Goal: Find specific page/section: Find specific page/section

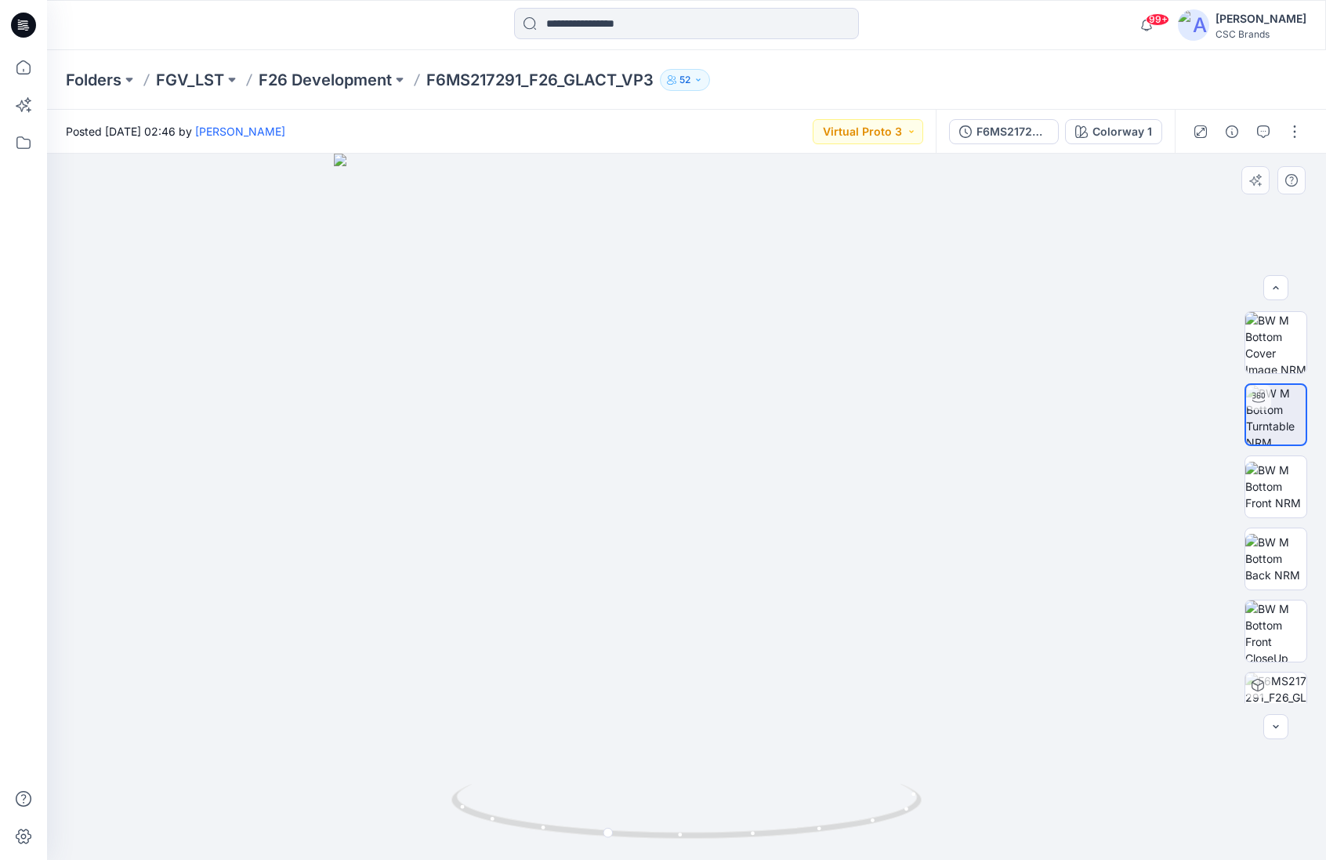
scroll to position [1, 0]
click at [1285, 426] on img at bounding box center [1276, 414] width 60 height 60
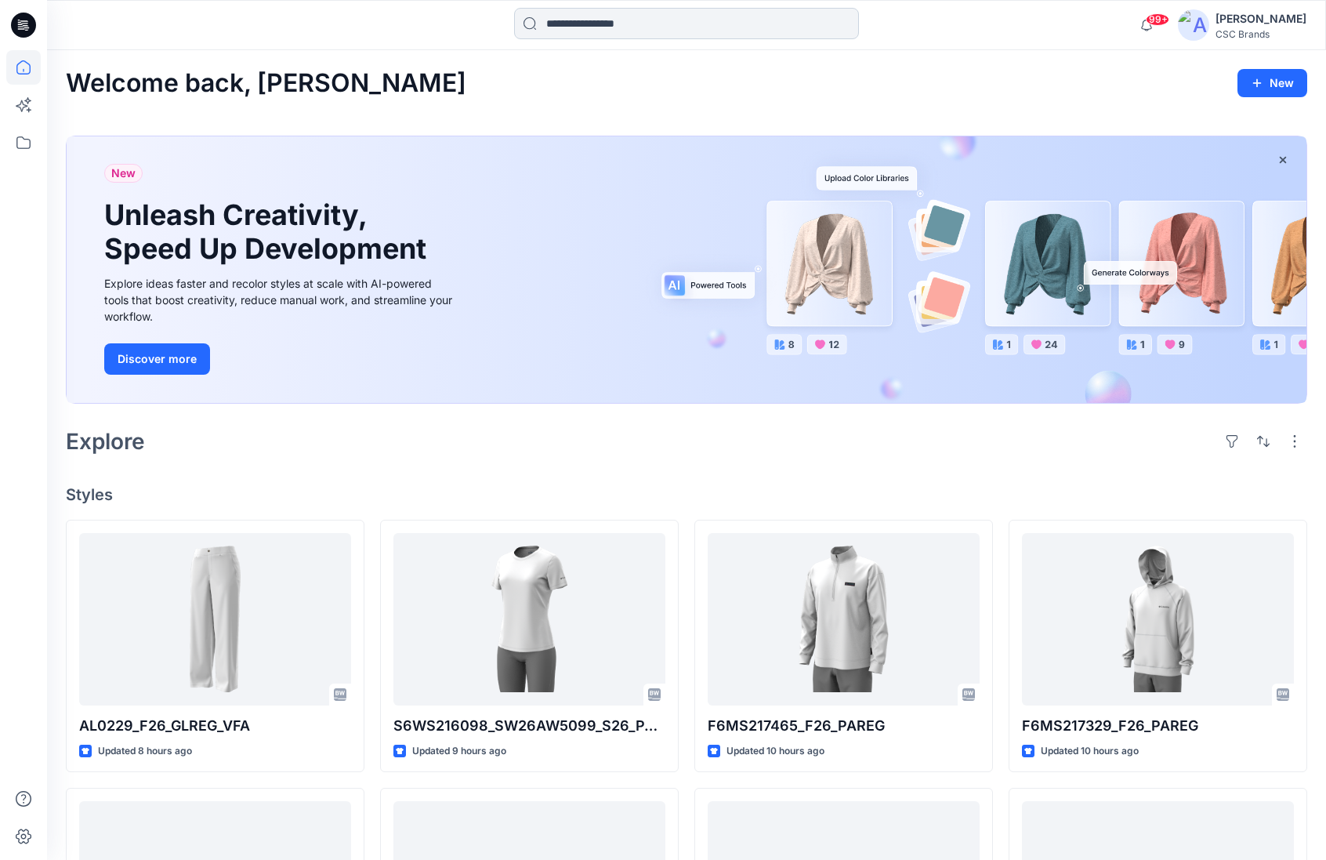
click at [635, 31] on input at bounding box center [686, 23] width 345 height 31
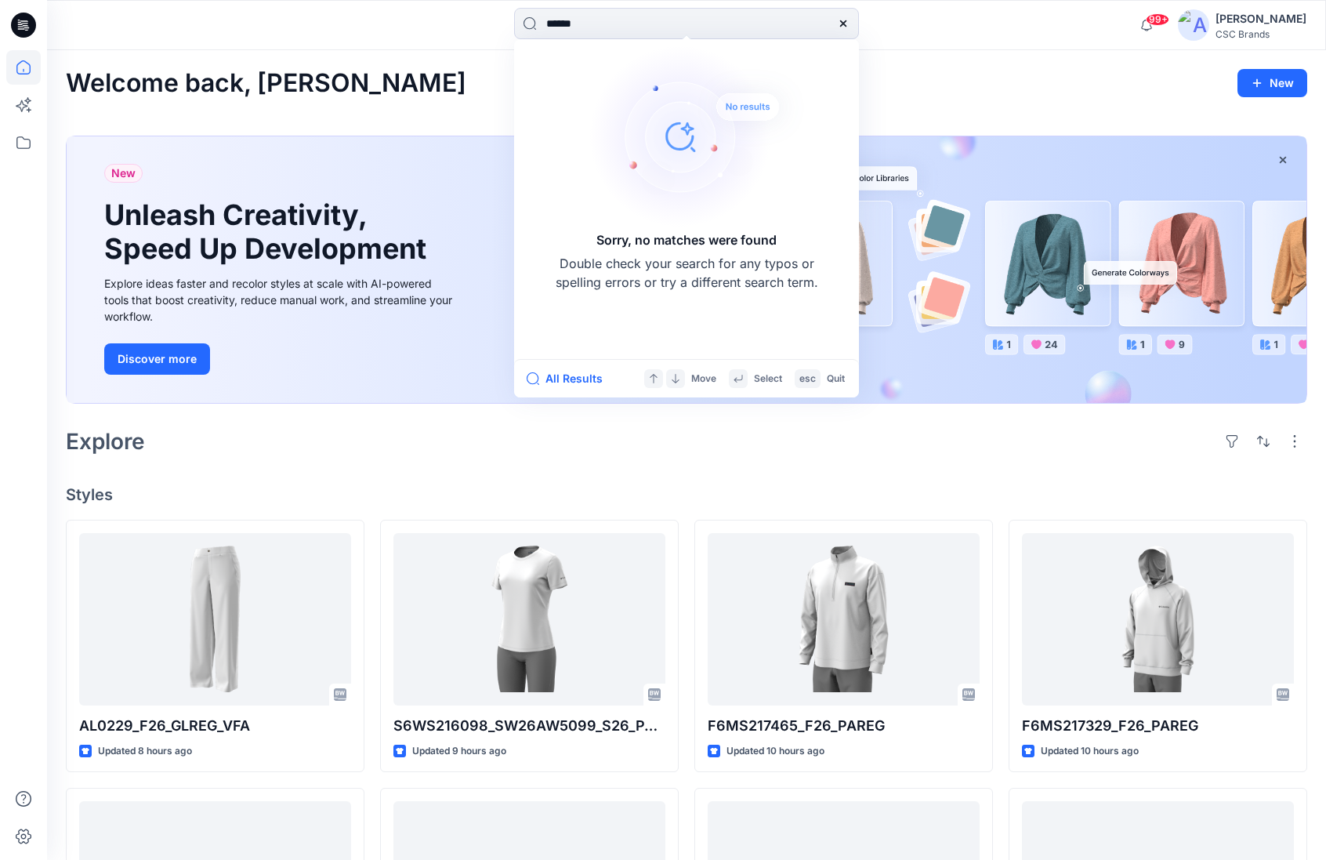
drag, startPoint x: 587, startPoint y: 23, endPoint x: 466, endPoint y: 19, distance: 121.6
click at [466, 19] on div "****** Sorry, no matches were found Double check your search for any typos or s…" at bounding box center [687, 25] width 640 height 34
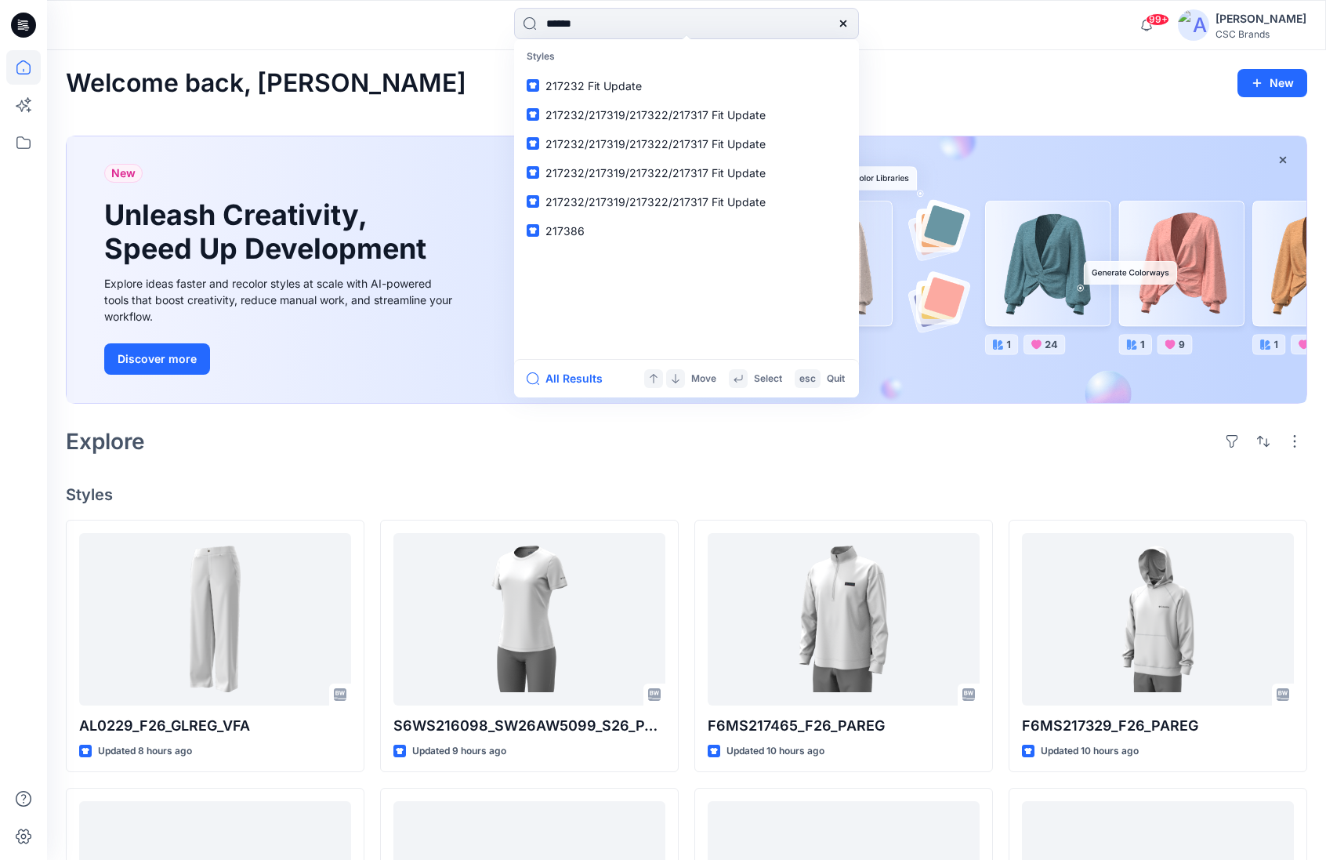
type input "******"
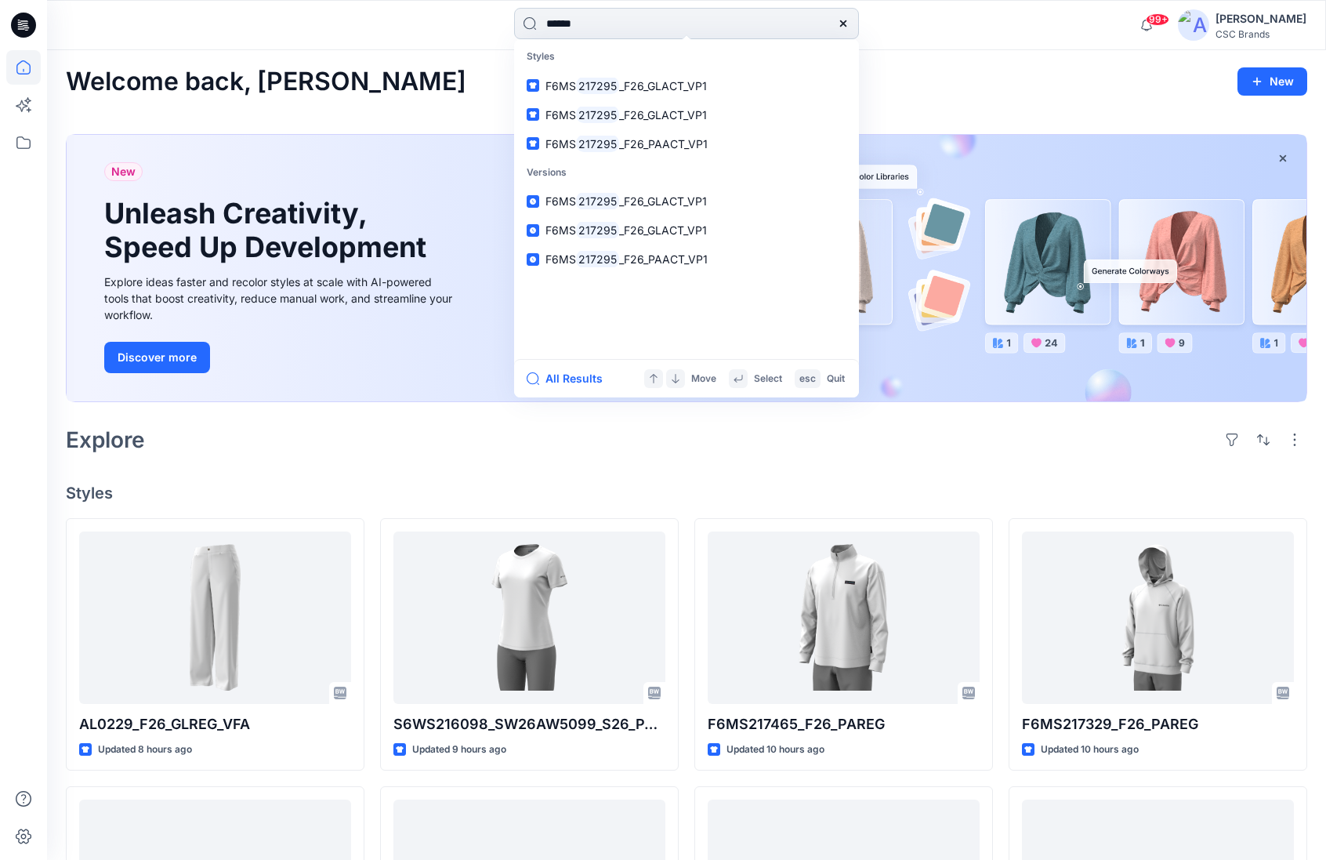
scroll to position [2, 0]
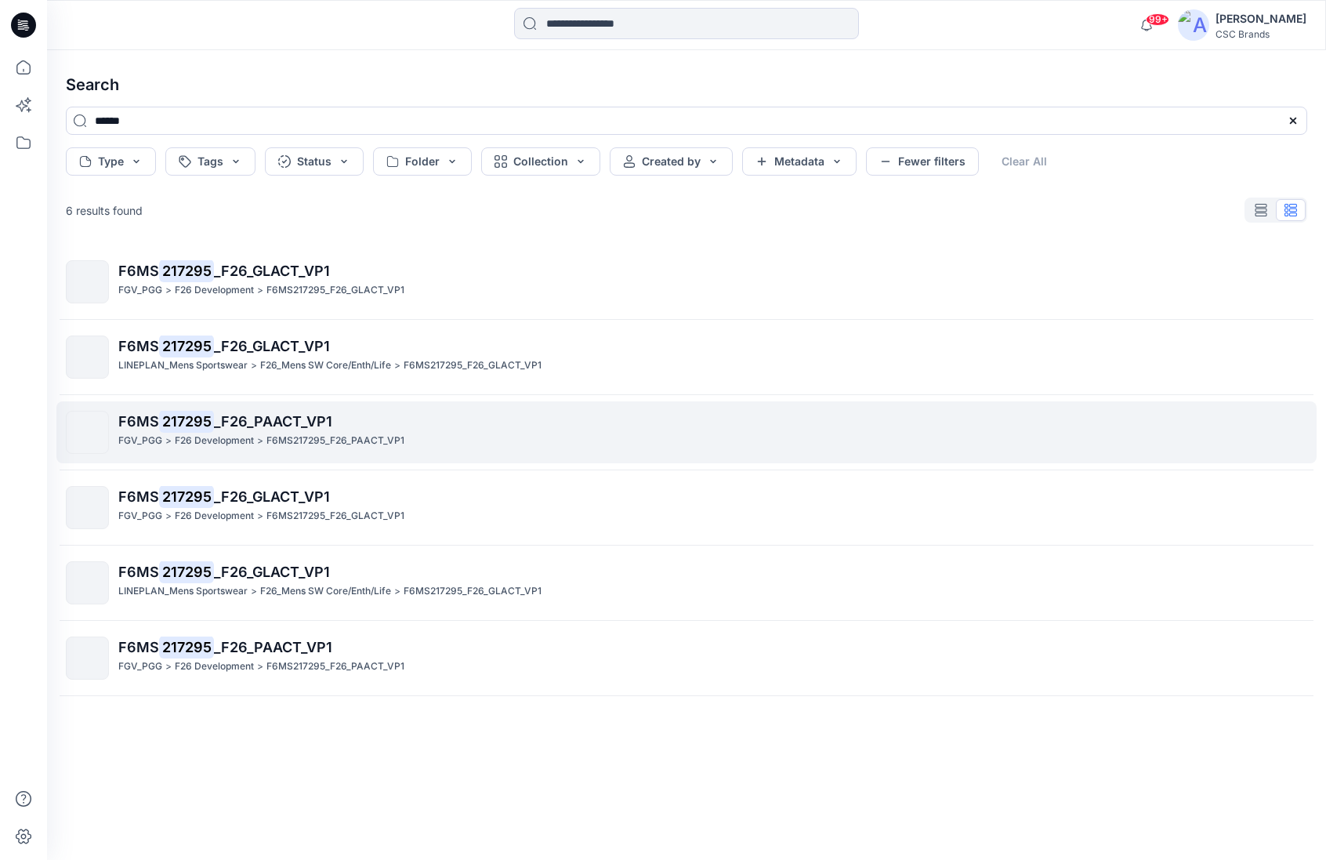
click at [277, 426] on span "_F26_PAACT_VP1" at bounding box center [273, 421] width 118 height 16
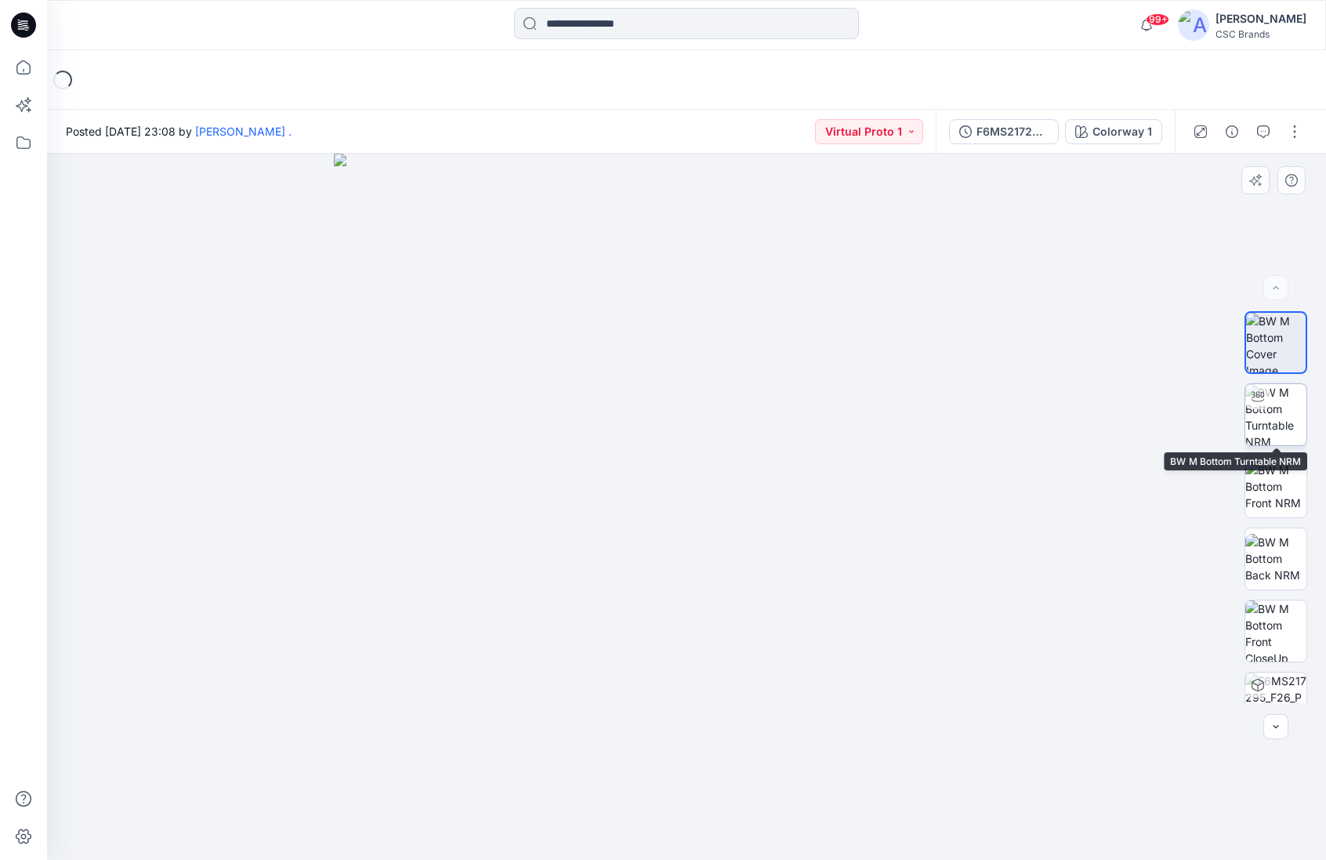
click at [1266, 417] on img at bounding box center [1275, 414] width 61 height 61
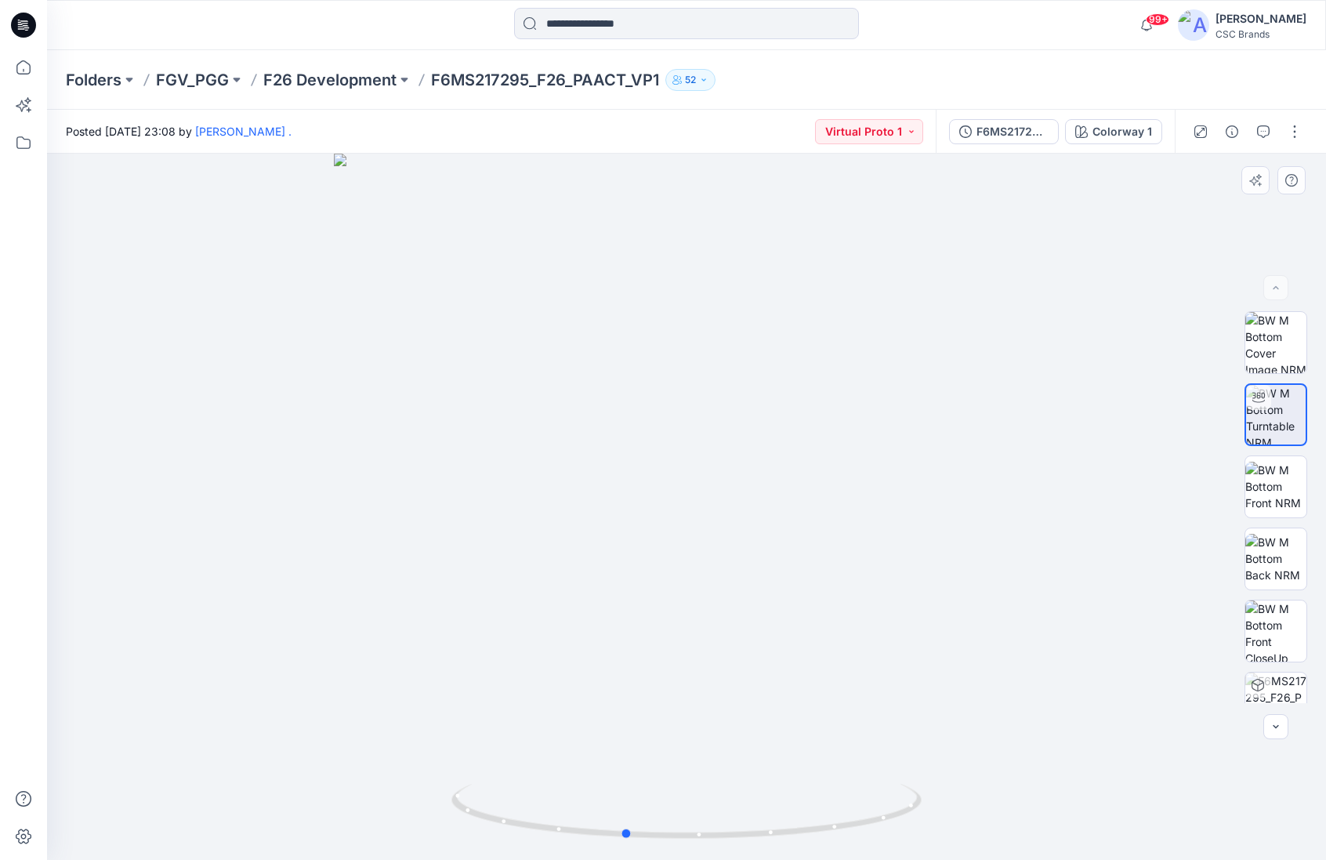
drag, startPoint x: 764, startPoint y: 481, endPoint x: 702, endPoint y: 452, distance: 68.4
click at [702, 452] on div at bounding box center [686, 507] width 1279 height 706
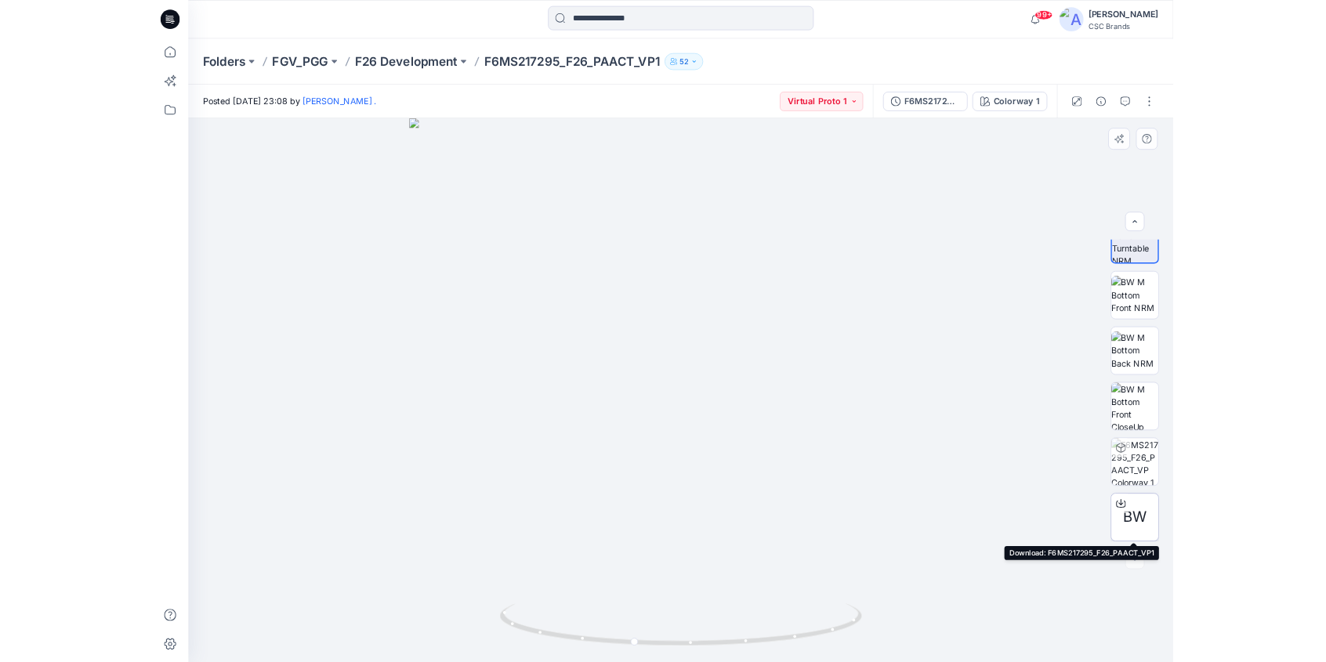
scroll to position [103, 0]
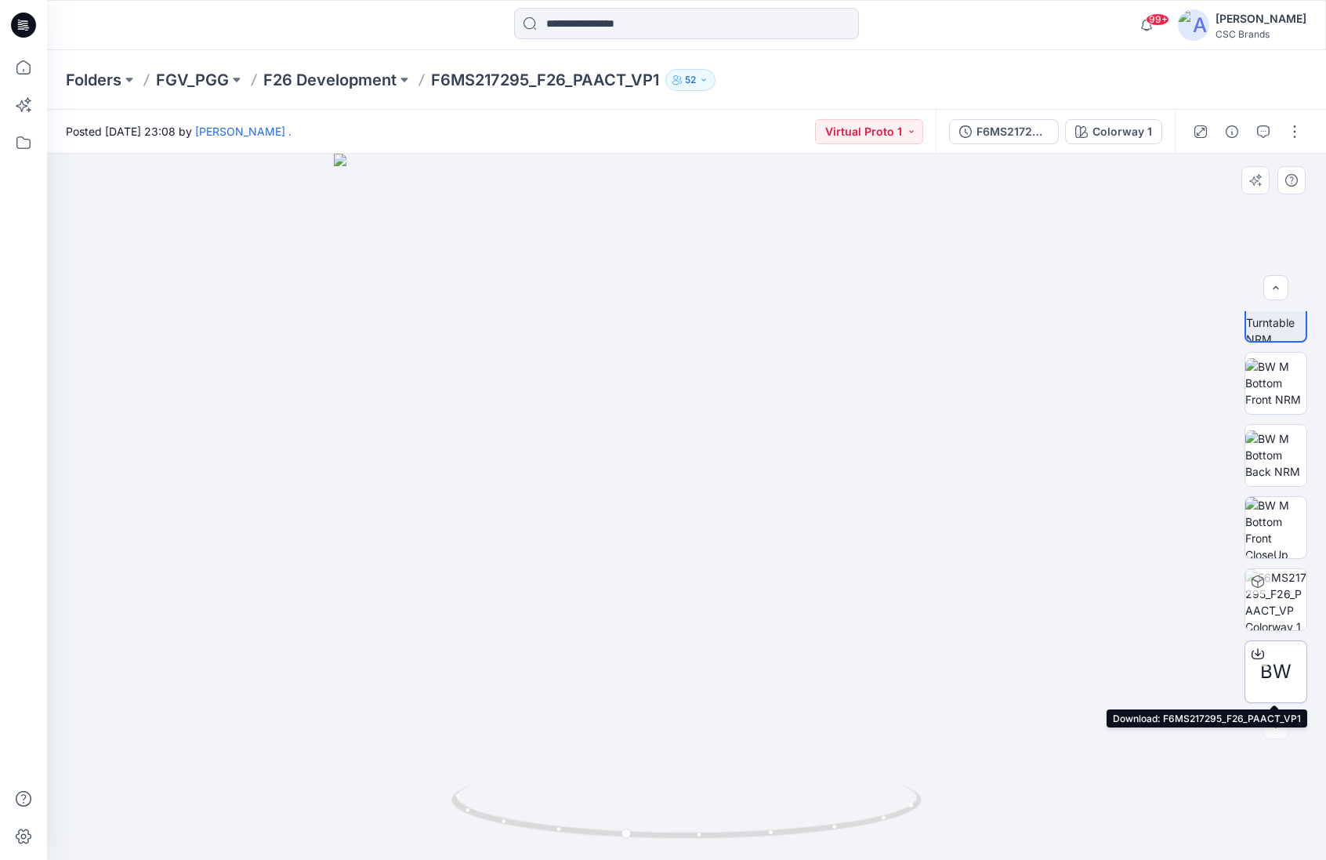
click at [1274, 675] on span "BW" at bounding box center [1275, 672] width 31 height 28
